Goal: Find contact information: Find contact information

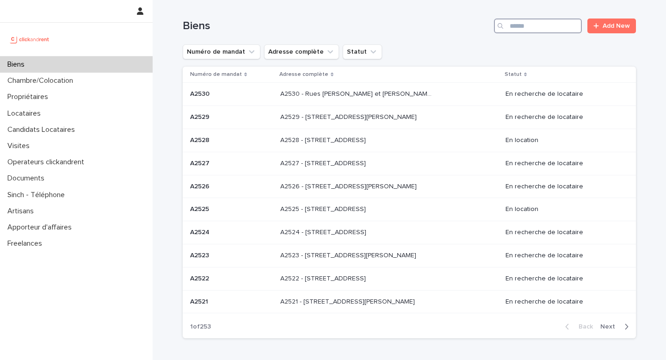
click at [537, 31] on input "Search" at bounding box center [538, 26] width 88 height 15
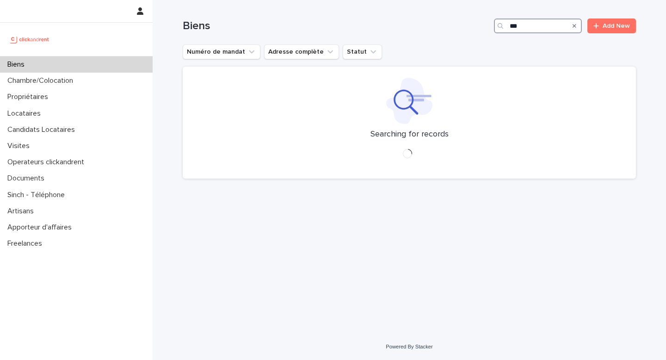
type input "****"
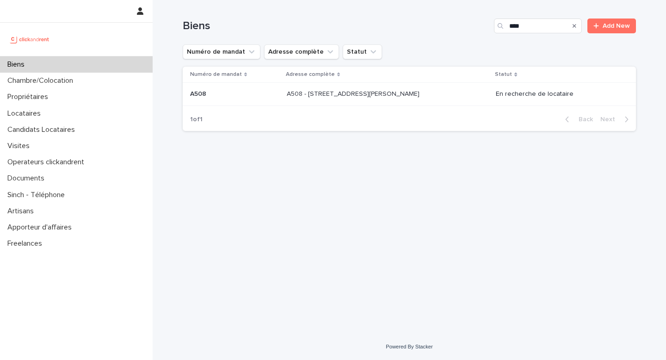
click at [310, 92] on p "A508 - 3 Rue Marie et Louise, Paris 75010" at bounding box center [354, 93] width 135 height 10
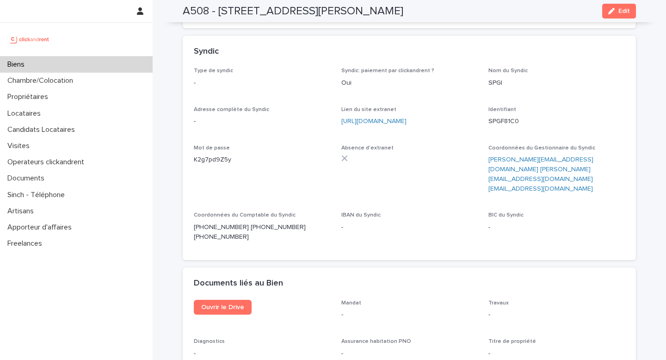
scroll to position [3372, 0]
drag, startPoint x: 232, startPoint y: 172, endPoint x: 191, endPoint y: 169, distance: 41.3
click at [191, 169] on div "Type de syndic - Syndic: paiement par clickandrent ? Oui Nom du Syndic SPGI Adr…" at bounding box center [409, 163] width 453 height 192
copy p "+3314285165"
click at [236, 222] on p "+33142851651 +33142858255 +33142851652" at bounding box center [262, 231] width 136 height 19
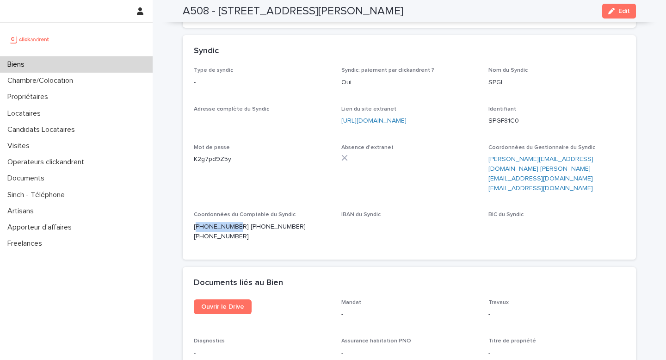
drag, startPoint x: 234, startPoint y: 171, endPoint x: 195, endPoint y: 174, distance: 39.0
click at [195, 222] on p "+33142851651 +33142858255 +33142851652" at bounding box center [262, 231] width 136 height 19
copy p "33142851651"
click at [32, 69] on div "Biens" at bounding box center [76, 64] width 153 height 16
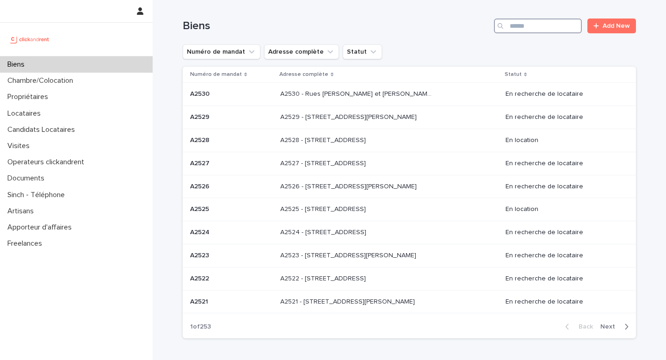
click at [520, 24] on input "Search" at bounding box center [538, 26] width 88 height 15
paste input "**********"
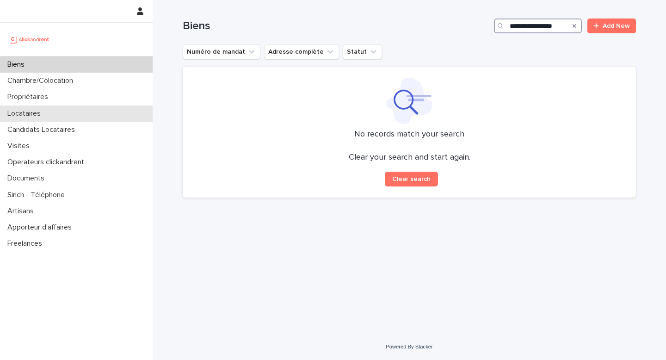
type input "**********"
click at [16, 113] on p "Locataires" at bounding box center [26, 113] width 44 height 9
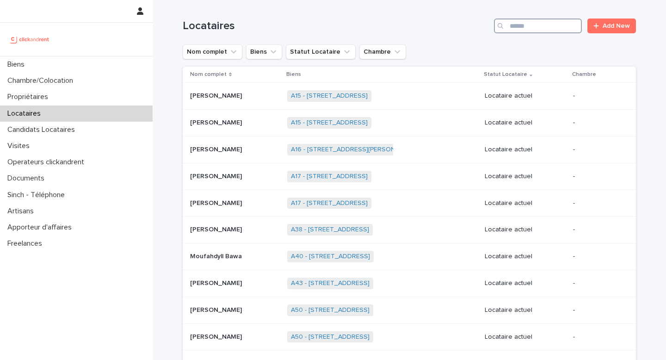
click at [542, 23] on input "Search" at bounding box center [538, 26] width 88 height 15
paste input "**********"
type input "**********"
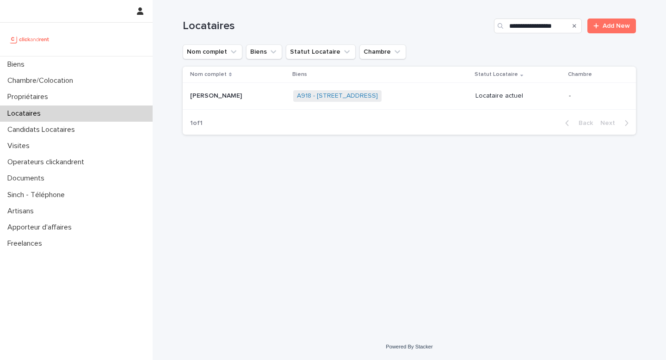
click at [226, 97] on p "[PERSON_NAME]" at bounding box center [217, 95] width 54 height 10
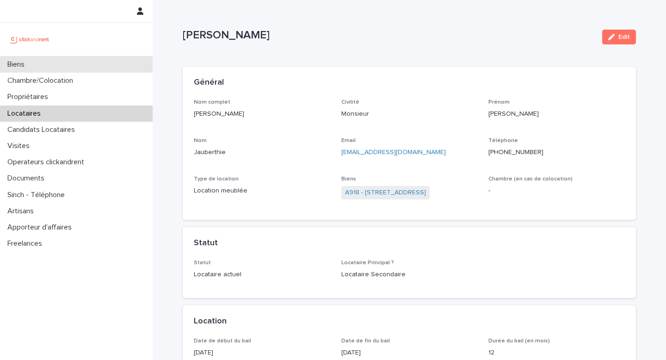
click at [19, 66] on p "Biens" at bounding box center [18, 64] width 28 height 9
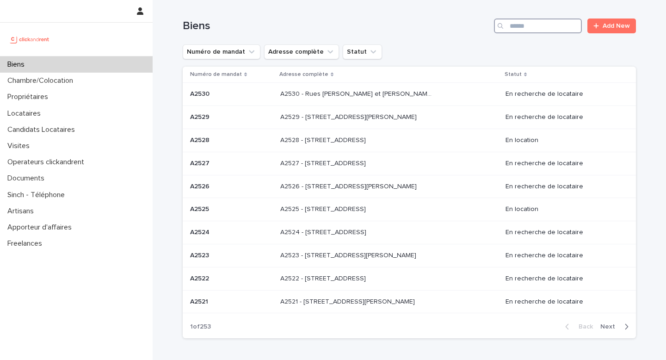
click at [533, 21] on input "Search" at bounding box center [538, 26] width 88 height 15
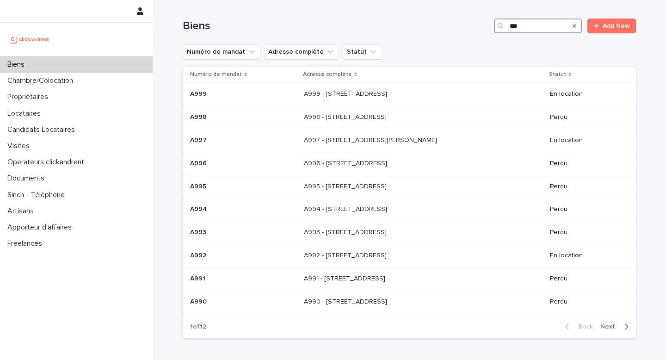
type input "****"
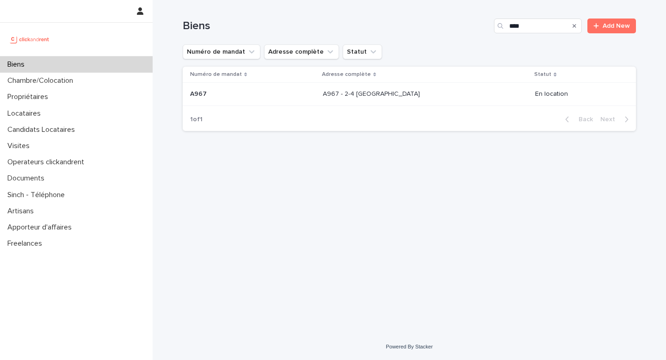
click at [361, 94] on p "A967 - 2-4 [GEOGRAPHIC_DATA]" at bounding box center [372, 93] width 99 height 10
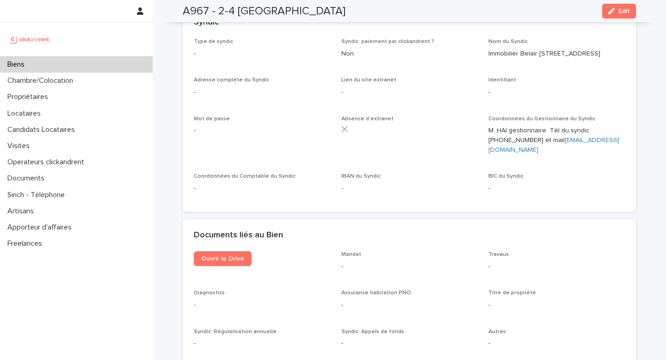
scroll to position [3147, 0]
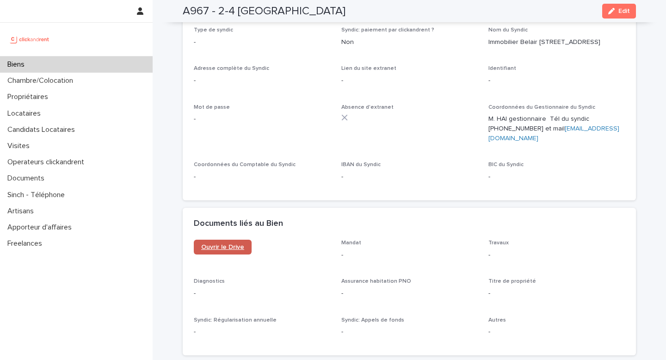
click at [229, 244] on span "Ouvrir le Drive" at bounding box center [222, 247] width 43 height 6
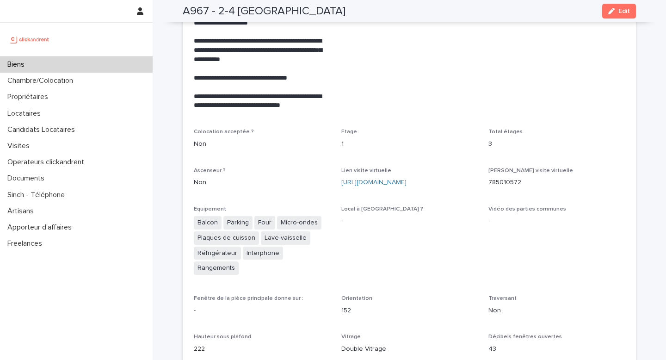
scroll to position [1719, 0]
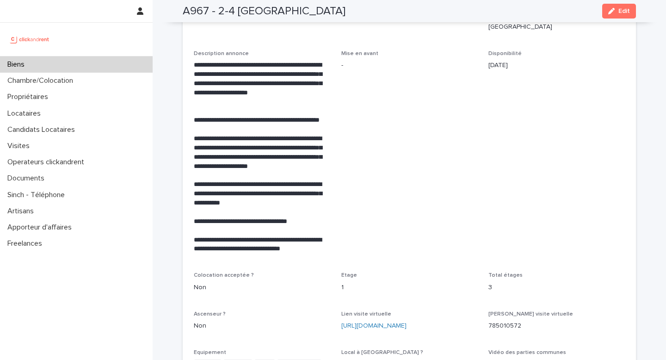
click at [15, 62] on p "Biens" at bounding box center [18, 64] width 28 height 9
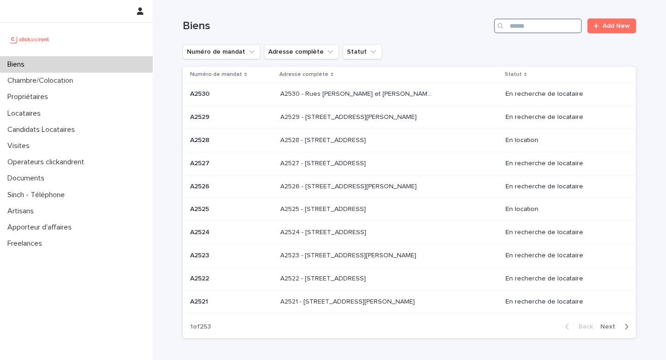
click at [534, 28] on input "Search" at bounding box center [538, 26] width 88 height 15
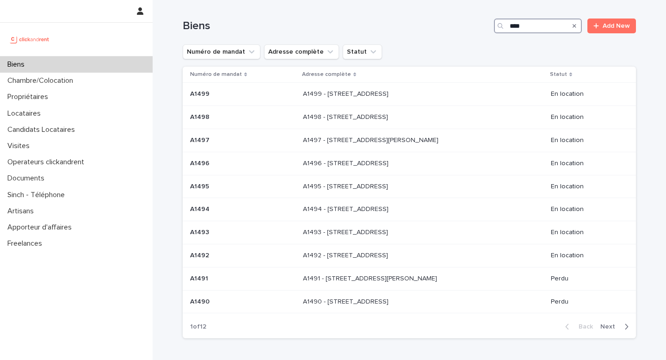
type input "*****"
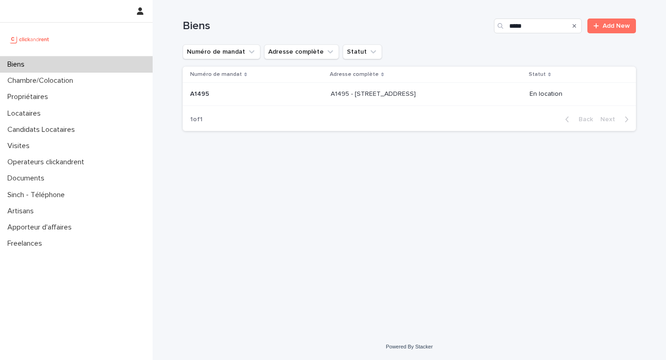
click at [372, 93] on p "A1495 - 7 Avenue de la Gare, Bièvres 91570" at bounding box center [374, 93] width 87 height 10
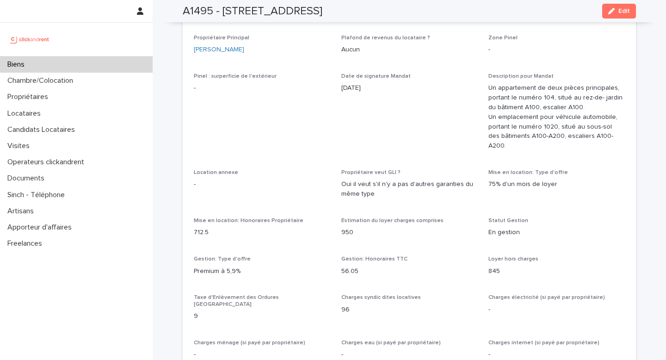
scroll to position [669, 0]
click at [252, 181] on p "-" at bounding box center [262, 186] width 136 height 10
click at [239, 116] on span "Pinel : surperficie de l'extérieur -" at bounding box center [262, 116] width 136 height 85
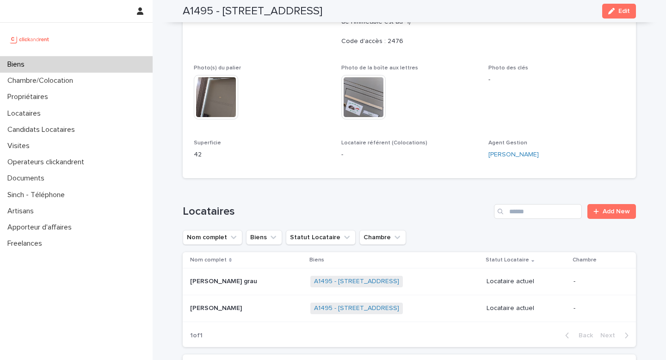
scroll to position [291, 0]
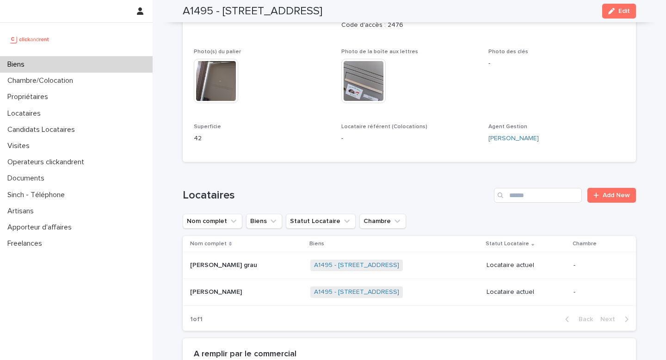
click at [214, 269] on p "Laetitia Hurtado grau" at bounding box center [224, 265] width 69 height 10
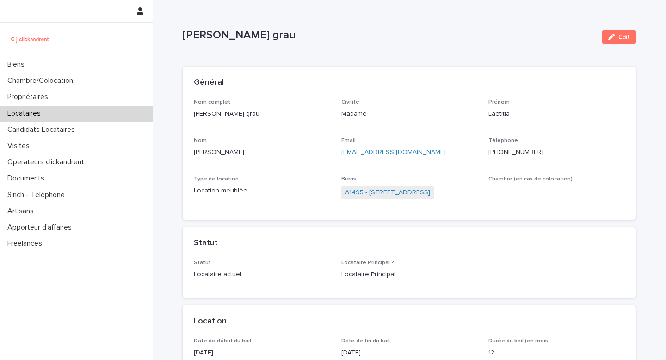
click at [406, 194] on link "A1495 - 7 Avenue de la Gare, Bièvres 91570" at bounding box center [387, 193] width 85 height 10
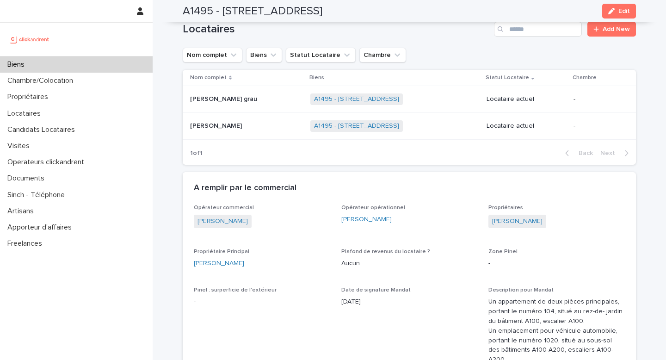
scroll to position [461, 0]
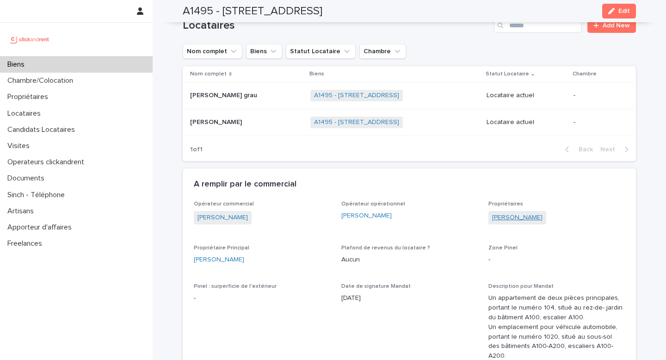
click at [515, 213] on link "Clélia Albert" at bounding box center [517, 218] width 50 height 10
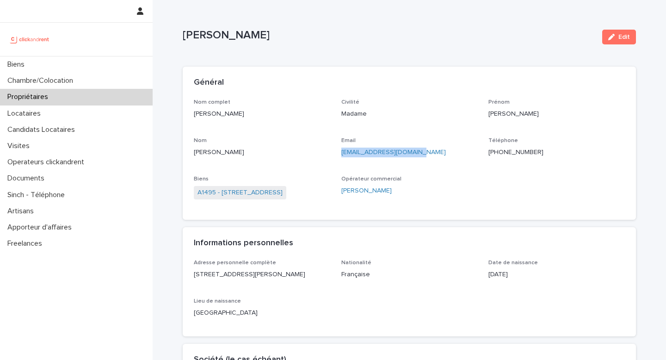
drag, startPoint x: 414, startPoint y: 150, endPoint x: 339, endPoint y: 153, distance: 74.5
click at [339, 153] on div "Nom complet Clélia Albert Civilité Madame Prénom Clélia Nom Albert Email albert…" at bounding box center [409, 154] width 431 height 110
copy link "albert.clelia@gmail.com"
click at [487, 180] on div "Nom complet Clélia Albert Civilité Madame Prénom Clélia Nom Albert Email albert…" at bounding box center [409, 154] width 431 height 110
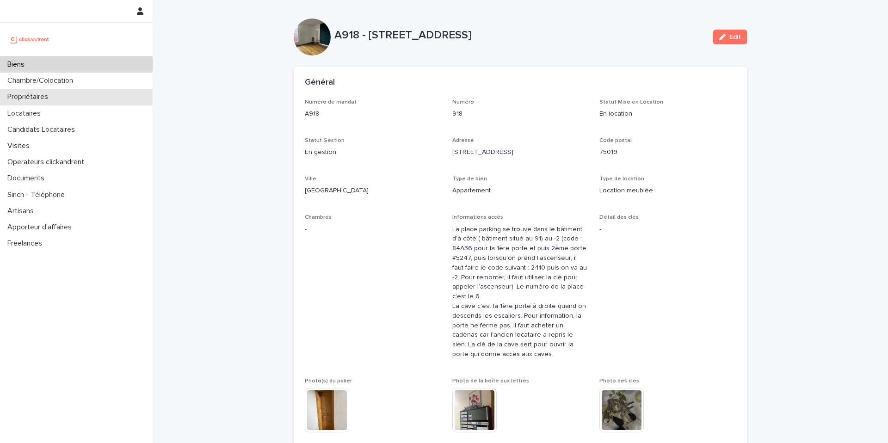
click at [31, 99] on p "Propriétaires" at bounding box center [30, 97] width 52 height 9
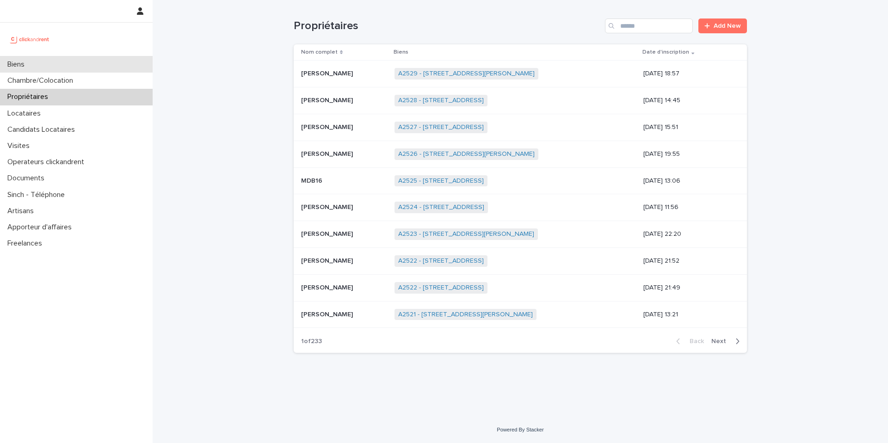
click at [31, 63] on p "Biens" at bounding box center [18, 64] width 28 height 9
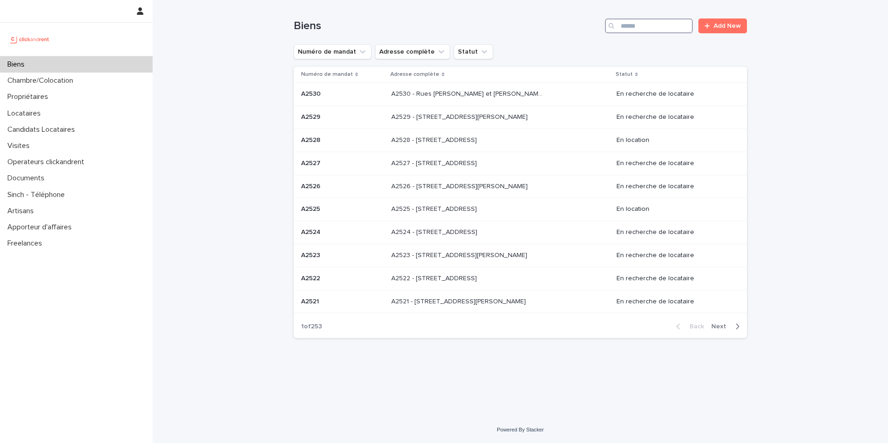
click at [628, 26] on input "Search" at bounding box center [649, 26] width 88 height 15
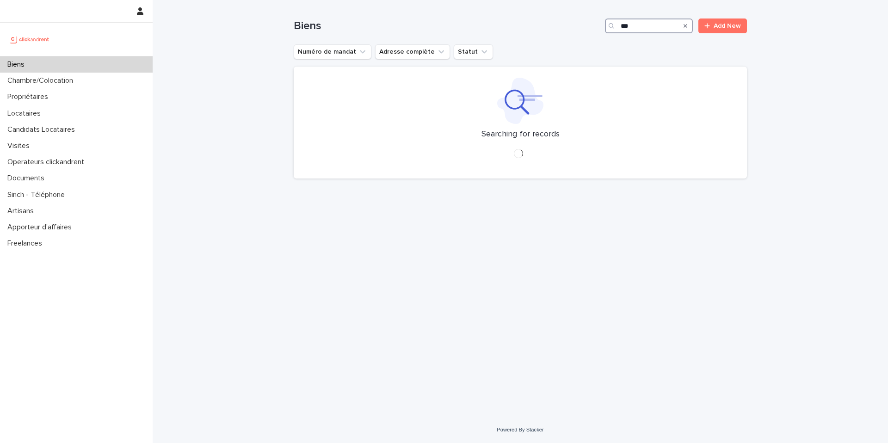
type input "****"
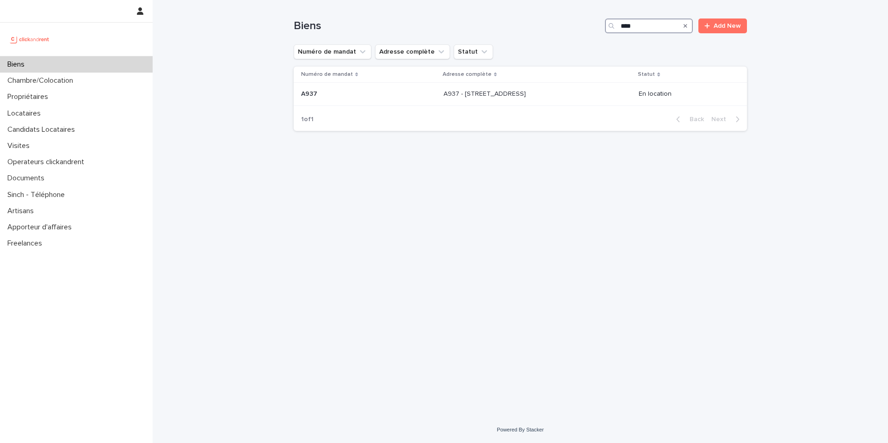
click at [637, 25] on input "****" at bounding box center [649, 26] width 88 height 15
drag, startPoint x: 637, startPoint y: 25, endPoint x: 600, endPoint y: 25, distance: 37.0
click at [627, 25] on input "****" at bounding box center [649, 26] width 88 height 15
click at [36, 119] on div "Locataires" at bounding box center [76, 113] width 153 height 16
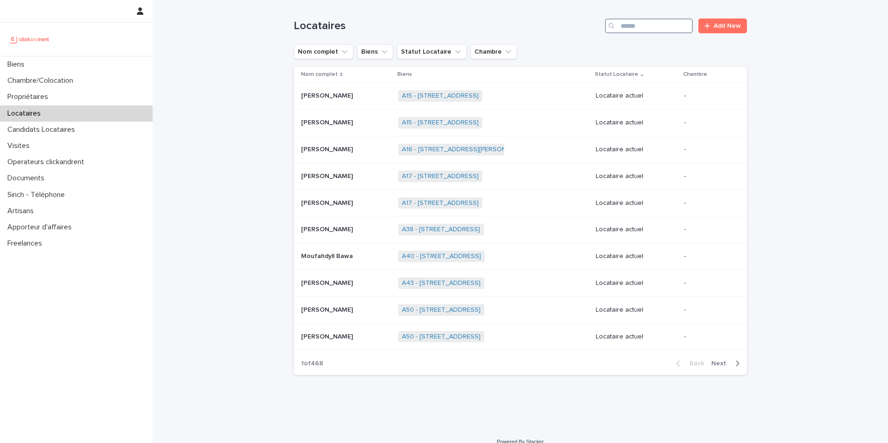
click at [660, 31] on input "Search" at bounding box center [649, 26] width 88 height 15
click at [6, 94] on p "Propriétaires" at bounding box center [30, 97] width 52 height 9
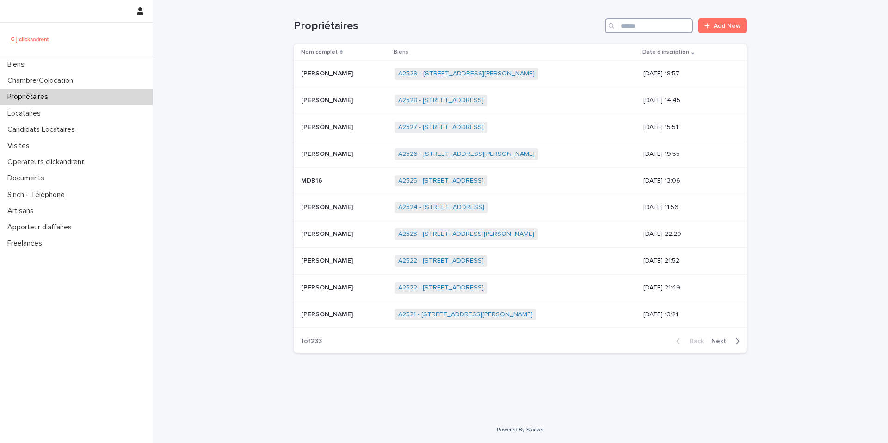
click at [634, 25] on input "Search" at bounding box center [649, 26] width 88 height 15
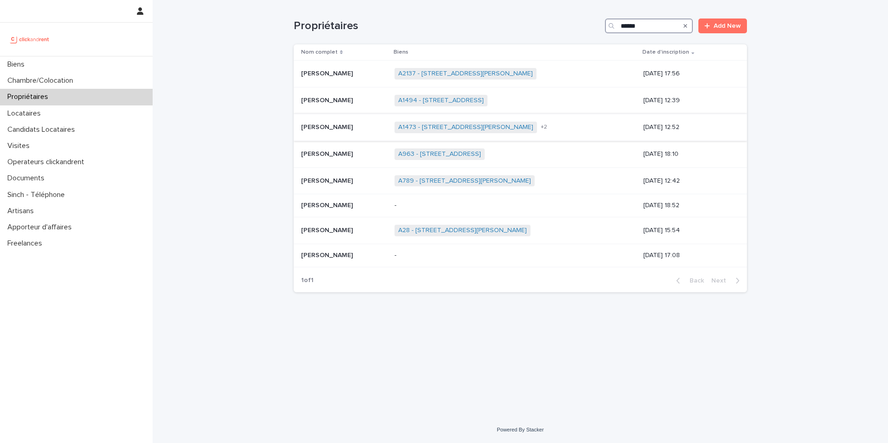
type input "******"
click at [343, 124] on p "[PERSON_NAME]" at bounding box center [328, 127] width 54 height 10
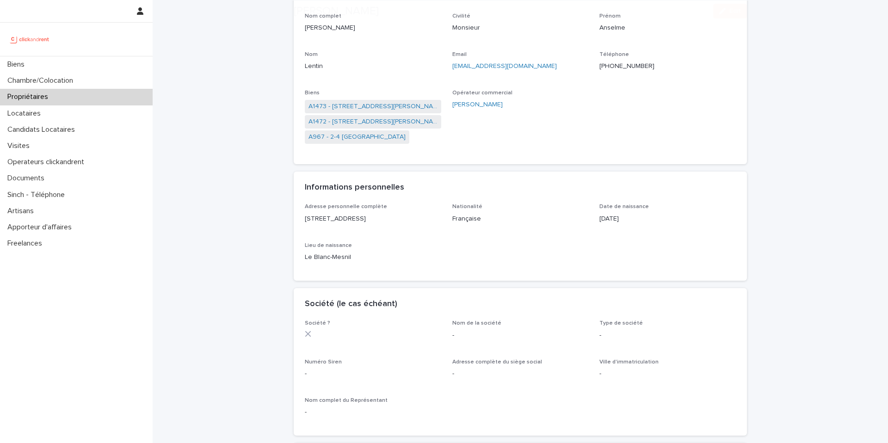
scroll to position [87, 0]
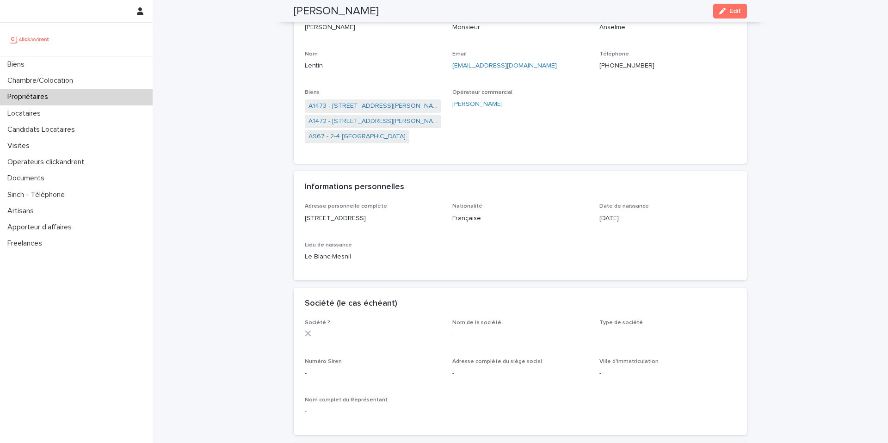
click at [374, 134] on link "A967 - 2-4 [GEOGRAPHIC_DATA]" at bounding box center [357, 137] width 97 height 10
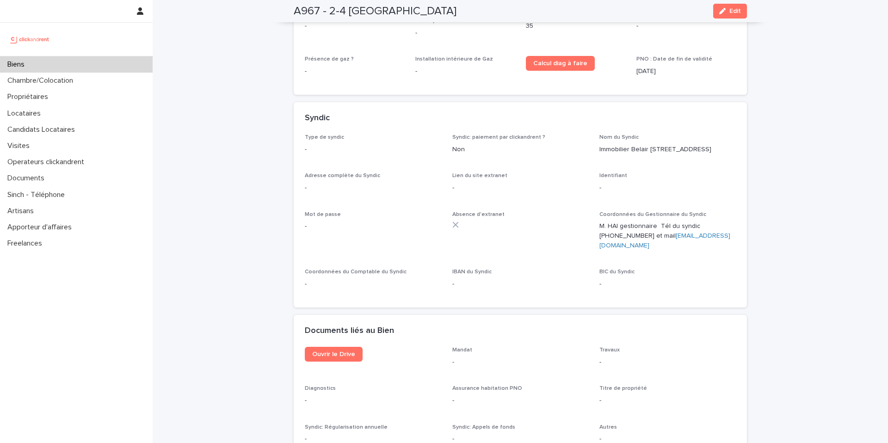
scroll to position [3057, 0]
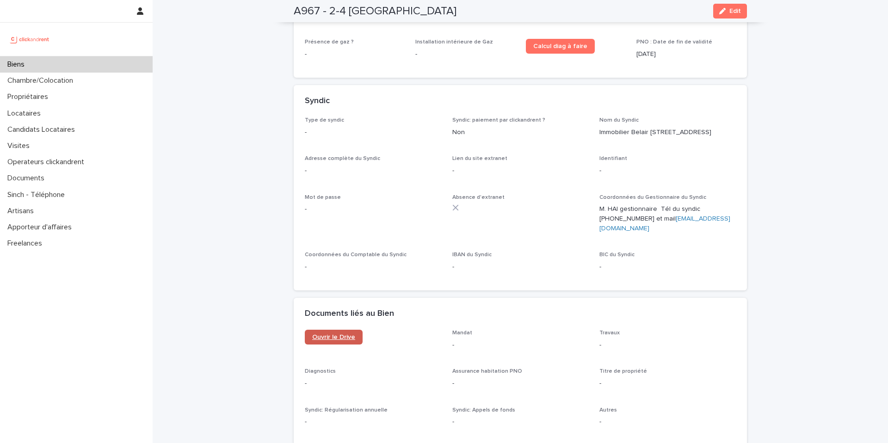
click at [331, 334] on span "Ouvrir le Drive" at bounding box center [333, 337] width 43 height 6
